Goal: Task Accomplishment & Management: Manage account settings

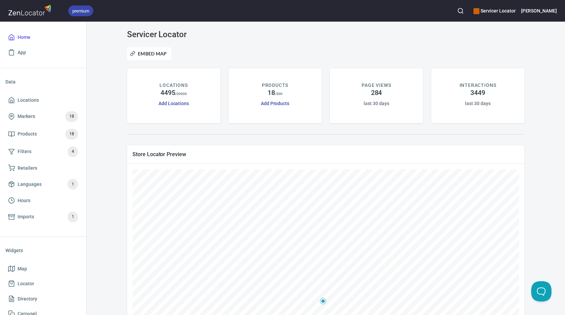
scroll to position [141, 0]
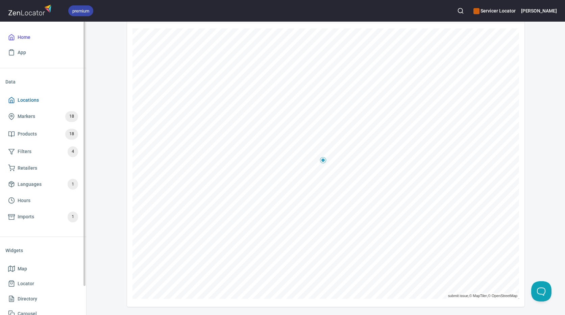
click at [27, 104] on span "Locations" at bounding box center [28, 100] width 21 height 8
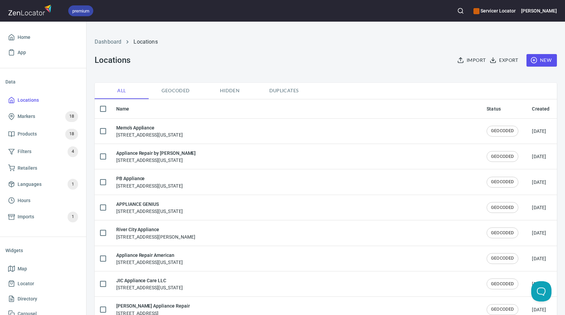
checkbox input "false"
click at [468, 9] on button "button" at bounding box center [460, 10] width 15 height 15
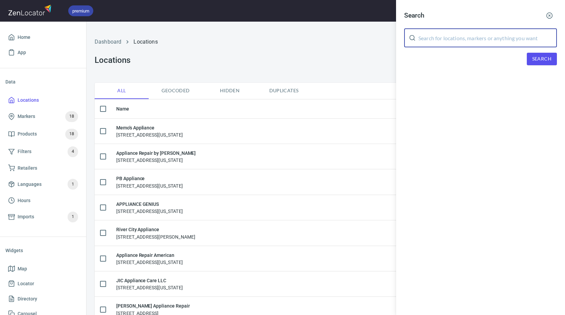
click at [443, 33] on input "text" at bounding box center [487, 37] width 139 height 19
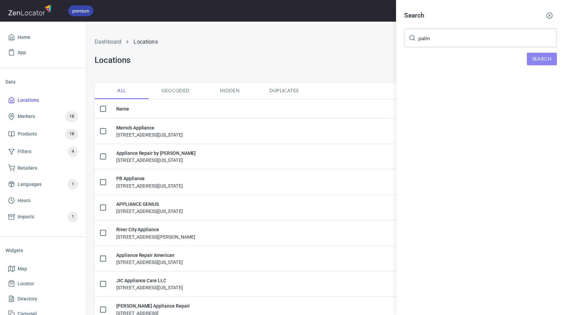
click at [541, 57] on span "Search" at bounding box center [541, 59] width 19 height 8
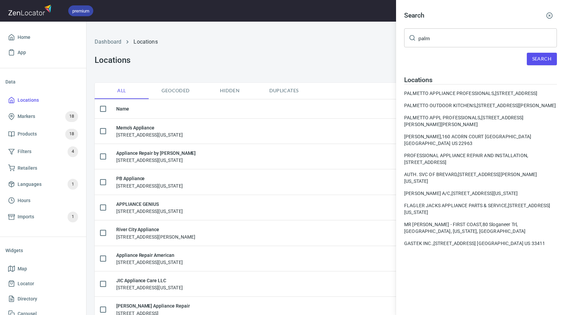
click at [442, 40] on input "palm" at bounding box center [487, 37] width 139 height 19
type input "palm coast"
click at [541, 63] on button "Search" at bounding box center [542, 59] width 30 height 13
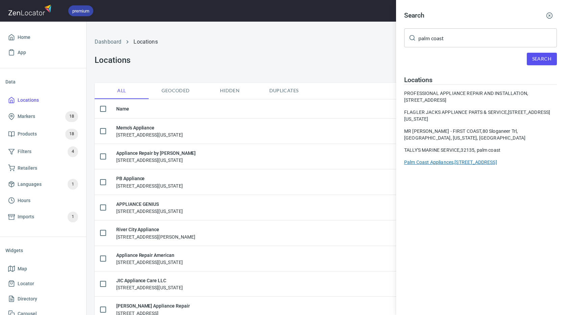
click at [474, 160] on div "Palm Coast Appliances, [STREET_ADDRESS]" at bounding box center [480, 162] width 153 height 7
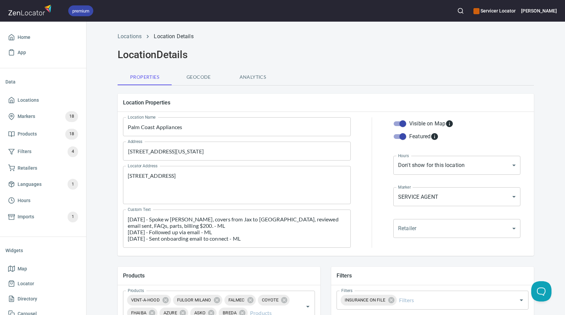
click at [269, 239] on textarea "[DATE] - Spoke w [PERSON_NAME], covers from Jax to [GEOGRAPHIC_DATA], reviewed …" at bounding box center [237, 229] width 218 height 26
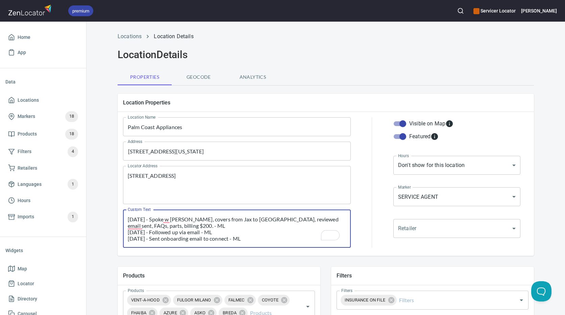
click at [124, 218] on div "[DATE] - Spoke w [PERSON_NAME], covers from Jax to [GEOGRAPHIC_DATA], reviewed …" at bounding box center [237, 229] width 228 height 38
click at [128, 218] on textarea "[DATE] - Spoke w [PERSON_NAME], covers from Jax to [GEOGRAPHIC_DATA], reviewed …" at bounding box center [237, 229] width 218 height 26
click at [131, 218] on textarea "[DATE] - Spoke w [PERSON_NAME], covers from Jax to [GEOGRAPHIC_DATA], reviewed …" at bounding box center [237, 229] width 218 height 26
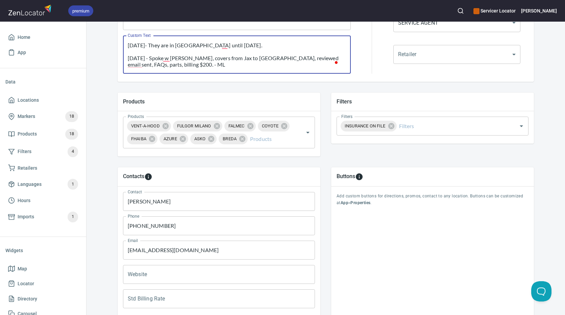
scroll to position [237, 0]
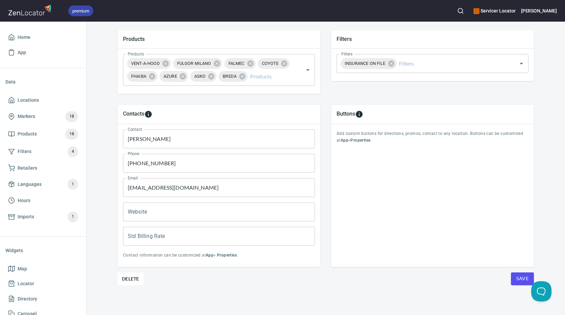
type textarea "[DATE]- They are in [GEOGRAPHIC_DATA] until [DATE]. [DATE] - Spoke w [PERSON_NA…"
click at [517, 280] on span "Save" at bounding box center [522, 278] width 12 height 8
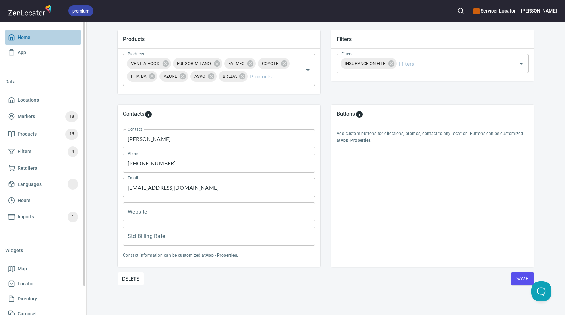
click at [30, 39] on span "Home" at bounding box center [24, 37] width 13 height 8
